Goal: Task Accomplishment & Management: Manage account settings

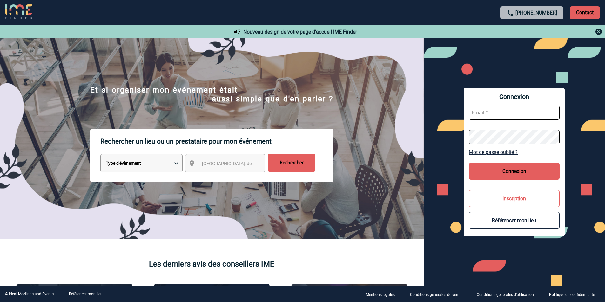
type input "valerie@leduplex.fr"
click at [502, 173] on button "Connexion" at bounding box center [513, 171] width 91 height 17
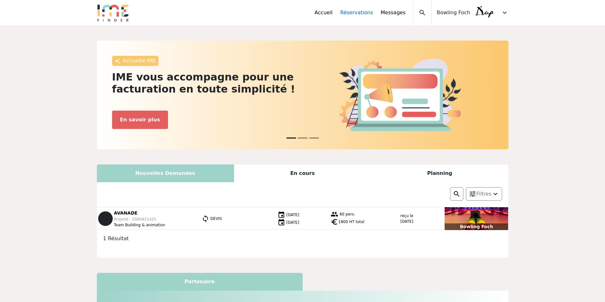
click at [362, 12] on link "Réservations" at bounding box center [356, 13] width 33 height 8
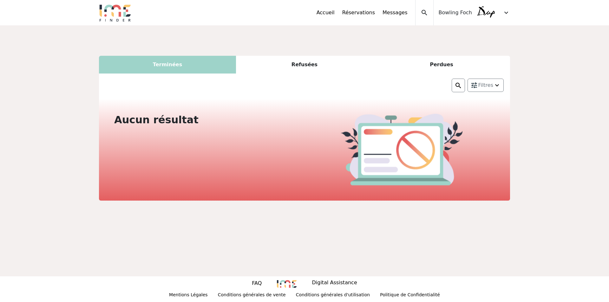
click at [504, 13] on span "expand_more" at bounding box center [507, 13] width 8 height 8
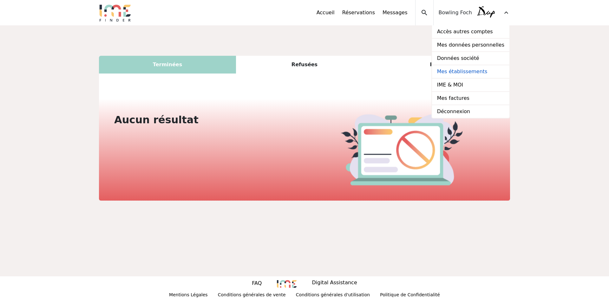
click at [472, 73] on link "Mes établissements" at bounding box center [470, 71] width 77 height 13
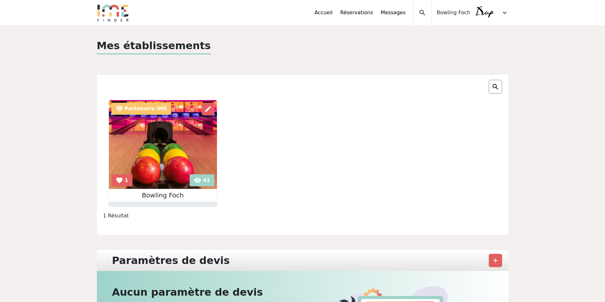
click at [182, 138] on img at bounding box center [163, 144] width 108 height 89
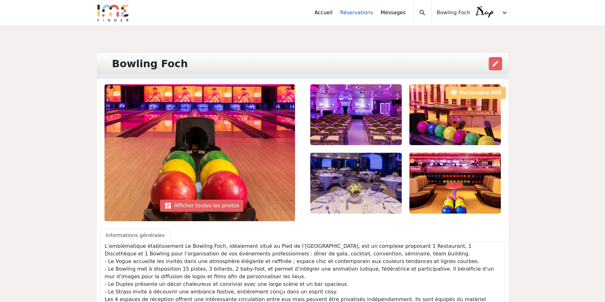
click at [372, 14] on link "Réservations" at bounding box center [356, 13] width 33 height 8
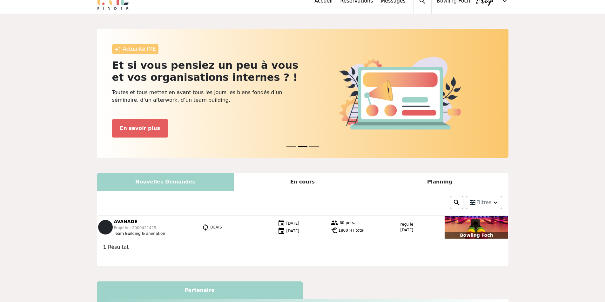
scroll to position [10, 0]
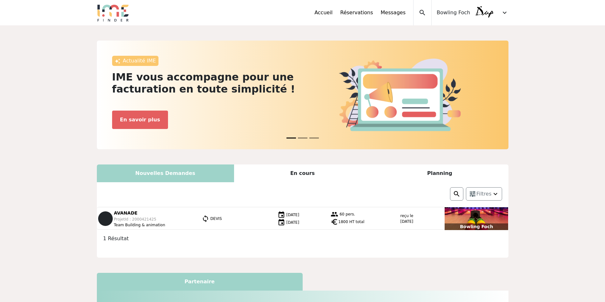
click at [436, 177] on div "Planning" at bounding box center [439, 174] width 137 height 18
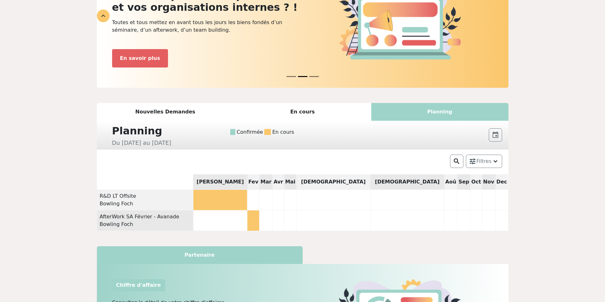
scroll to position [102, 0]
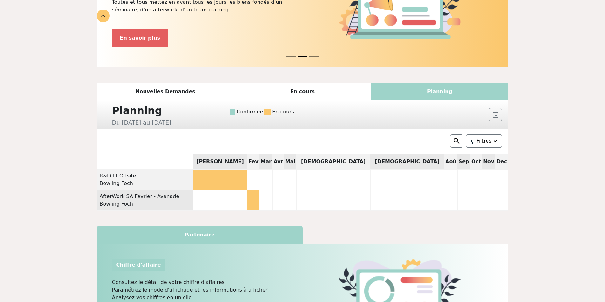
click at [484, 142] on span "Filtres" at bounding box center [483, 141] width 15 height 8
click at [494, 117] on span "event" at bounding box center [495, 115] width 8 height 8
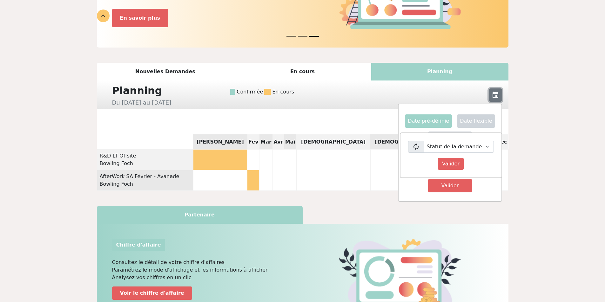
scroll to position [82, 0]
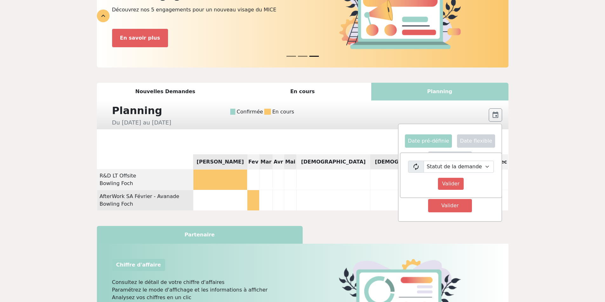
click at [539, 158] on div "Actualité IME IME vous accompagne pour une facturation en toute simplicité ! Ga…" at bounding box center [302, 192] width 605 height 498
